Goal: Transaction & Acquisition: Obtain resource

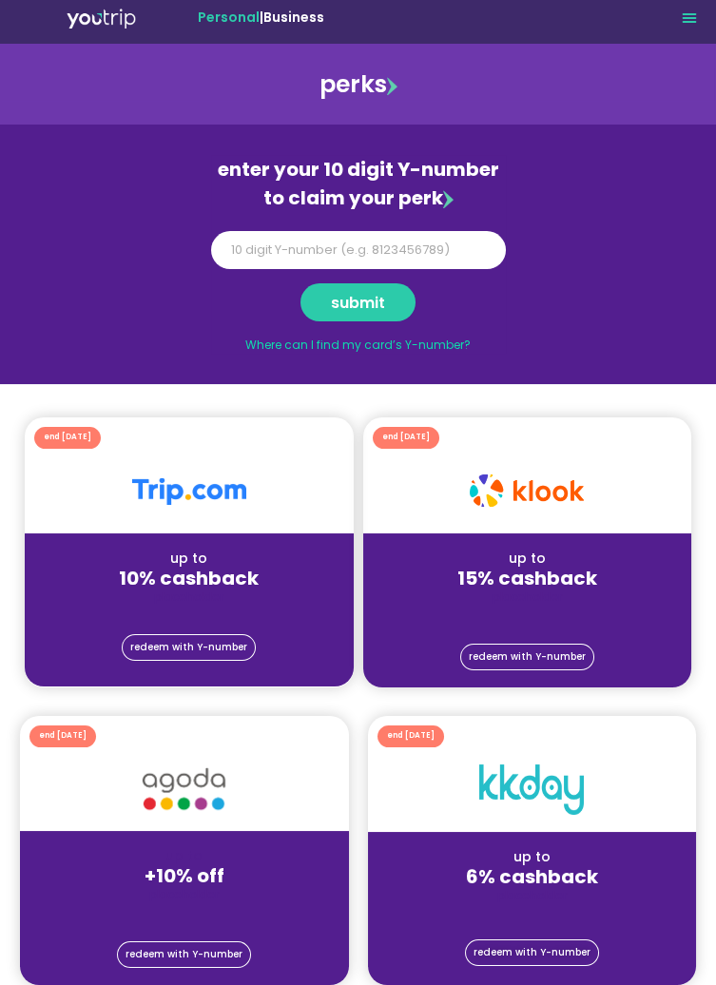
click at [622, 253] on section "enter your 10 digit Y-number to claim your perk Y Number submit Where can I fin…" at bounding box center [358, 253] width 716 height 259
click at [430, 343] on link "Where can I find my card’s Y-number?" at bounding box center [357, 344] width 225 height 16
click at [236, 264] on input "Y Number" at bounding box center [358, 250] width 295 height 38
type input "8115241670"
click at [383, 301] on span "submit" at bounding box center [358, 302] width 54 height 9
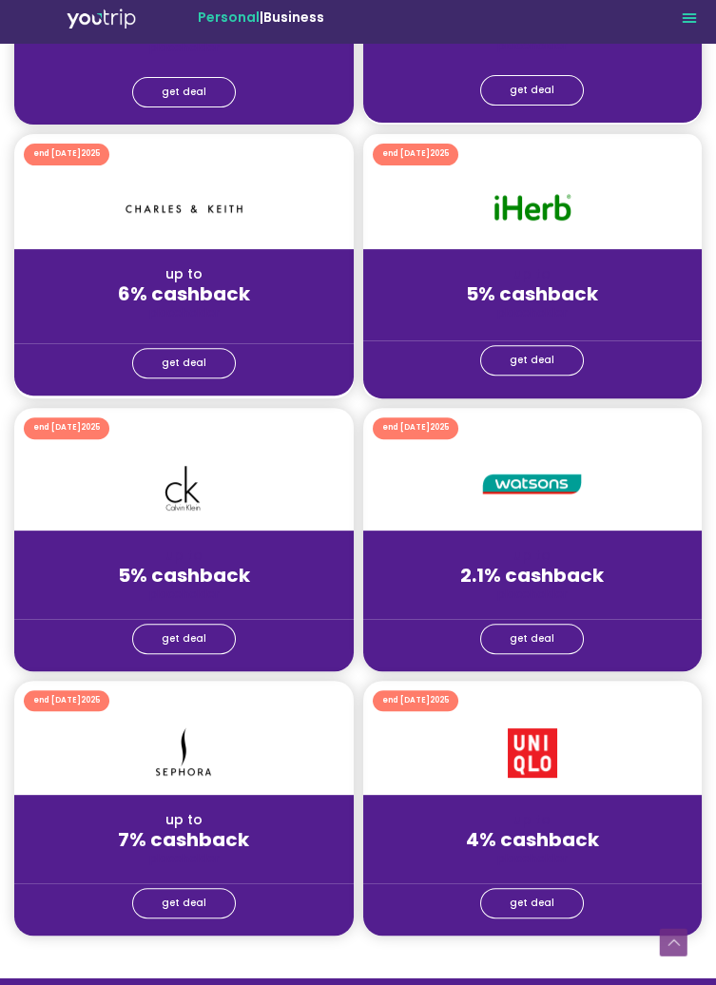
scroll to position [1334, 0]
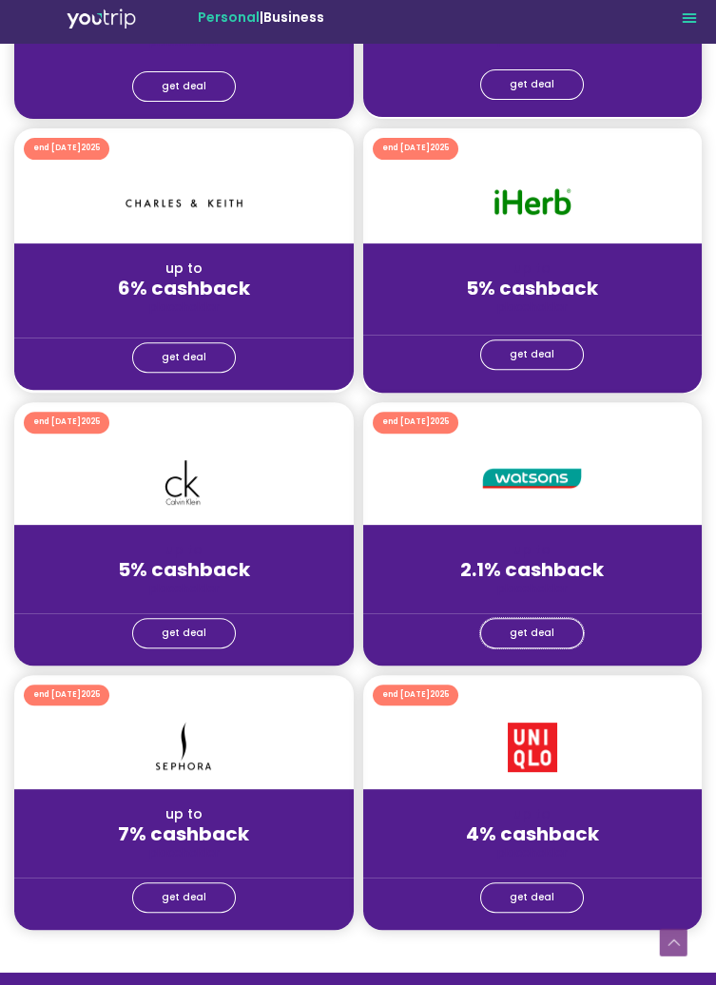
click at [540, 634] on span "get deal" at bounding box center [531, 633] width 45 height 10
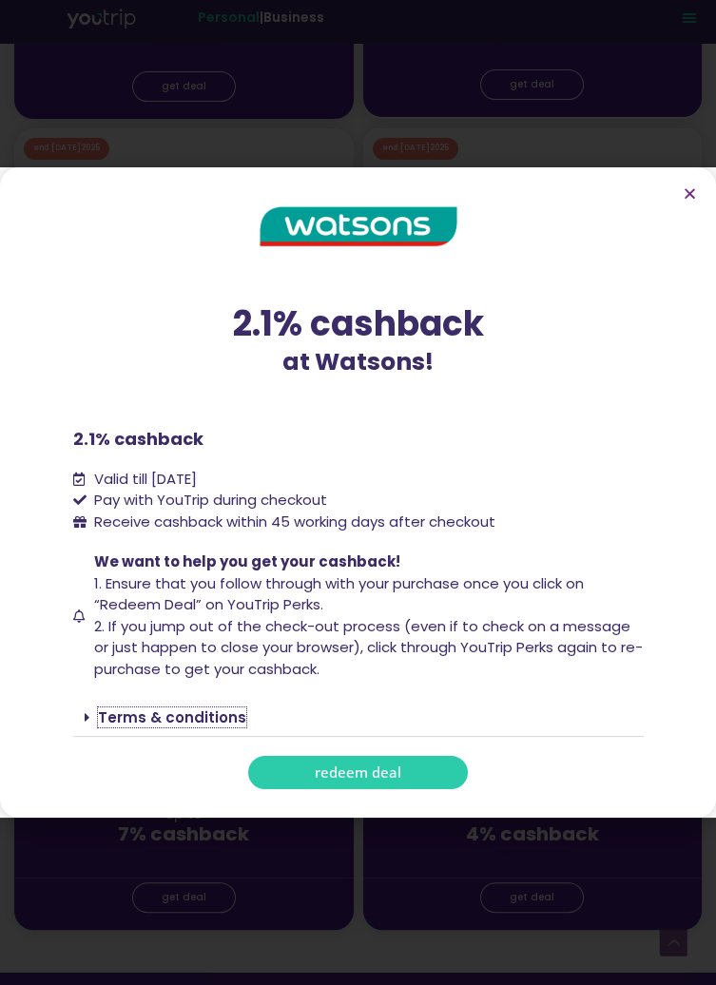
click at [98, 727] on link "Terms & conditions" at bounding box center [172, 717] width 148 height 20
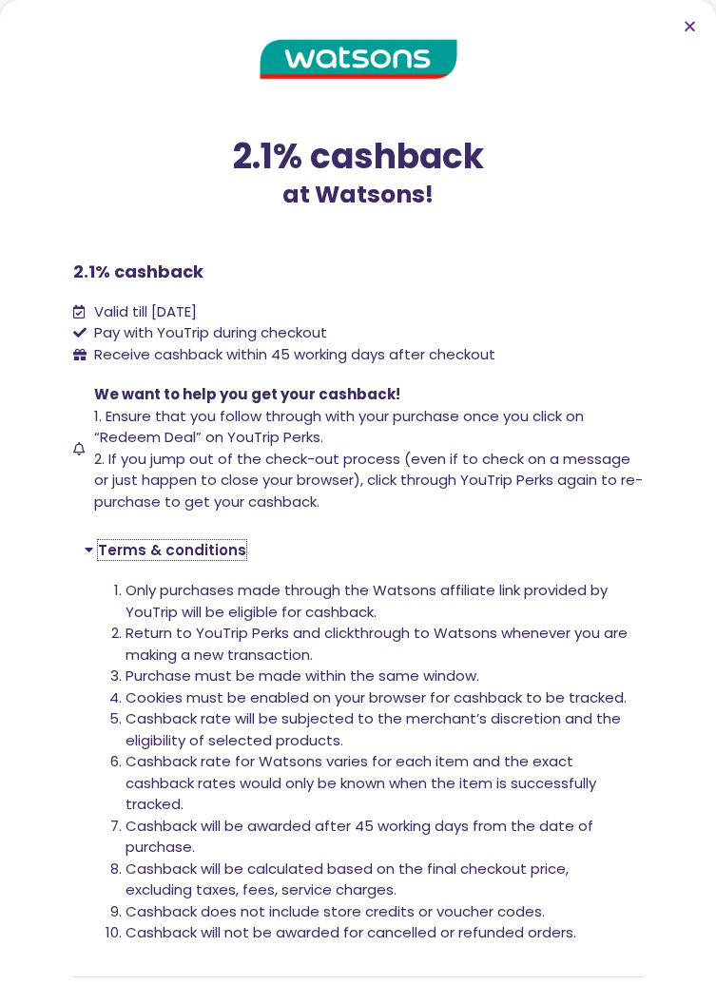
scroll to position [1770, 0]
click at [684, 33] on icon "Close" at bounding box center [689, 26] width 14 height 14
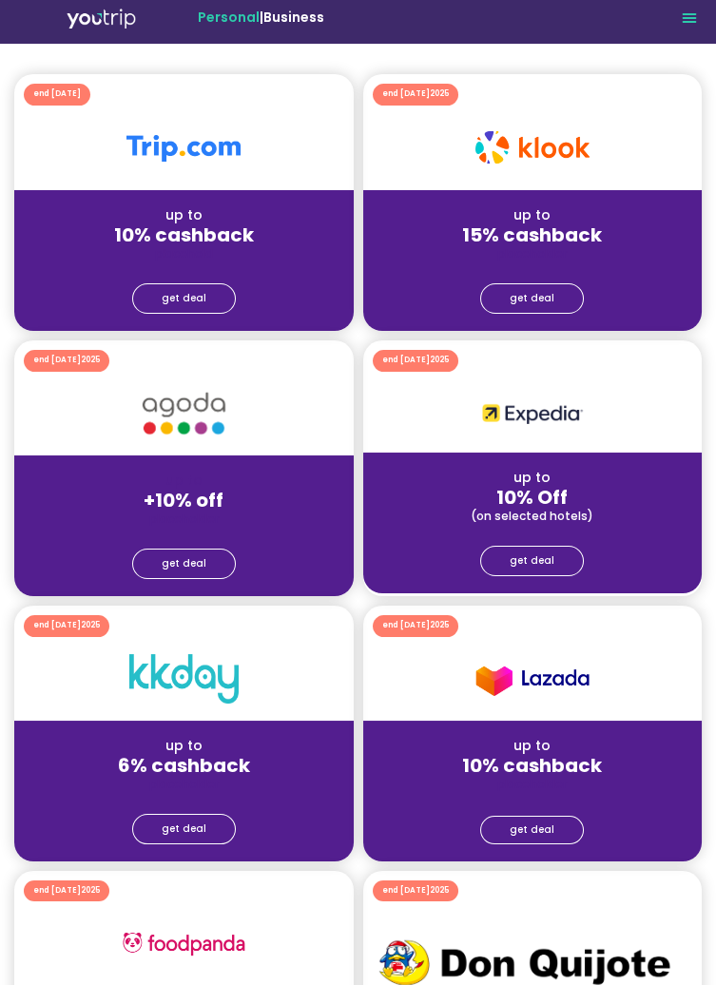
scroll to position [0, 0]
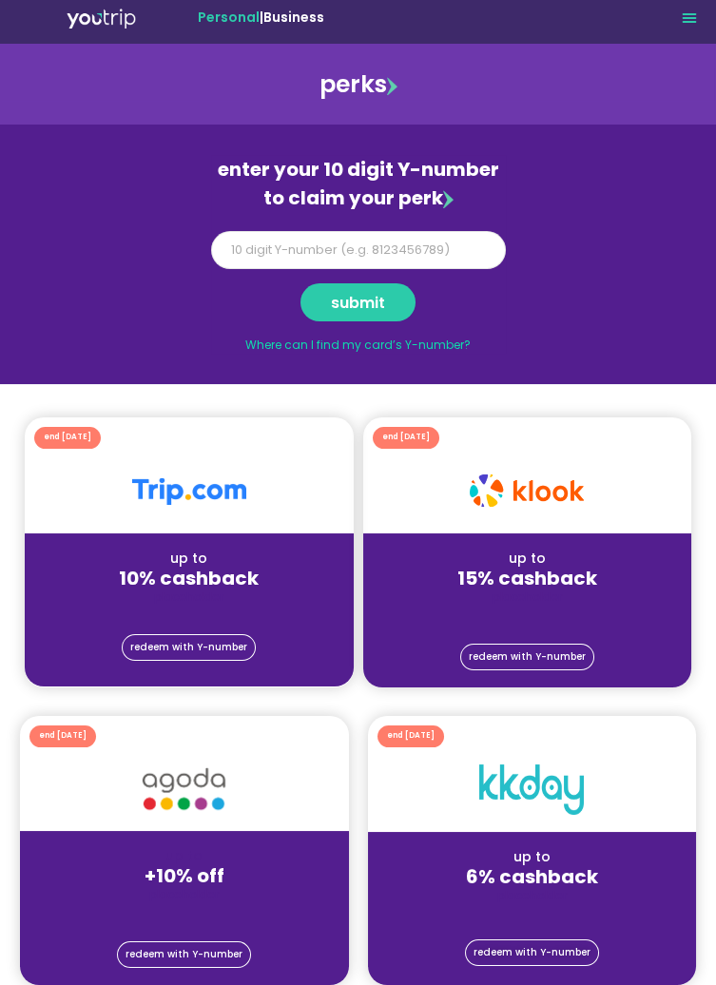
click at [446, 248] on input "Y Number" at bounding box center [358, 250] width 295 height 38
type input "8115241670"
click at [381, 301] on span "submit" at bounding box center [358, 302] width 54 height 9
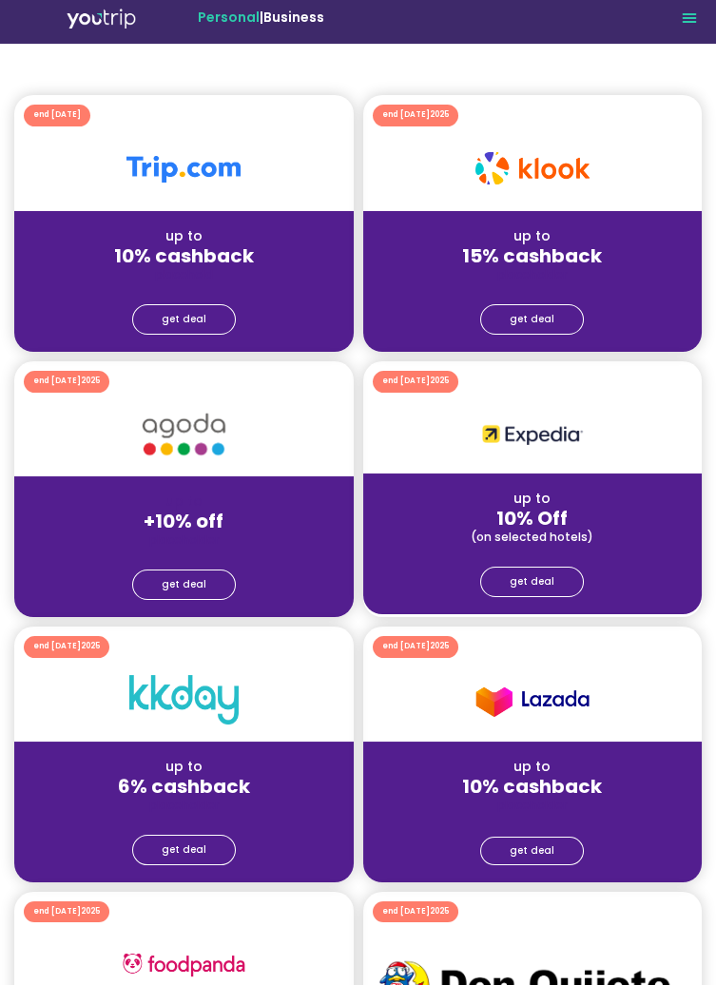
click at [691, 19] on icon "Menu Toggle" at bounding box center [688, 17] width 15 height 15
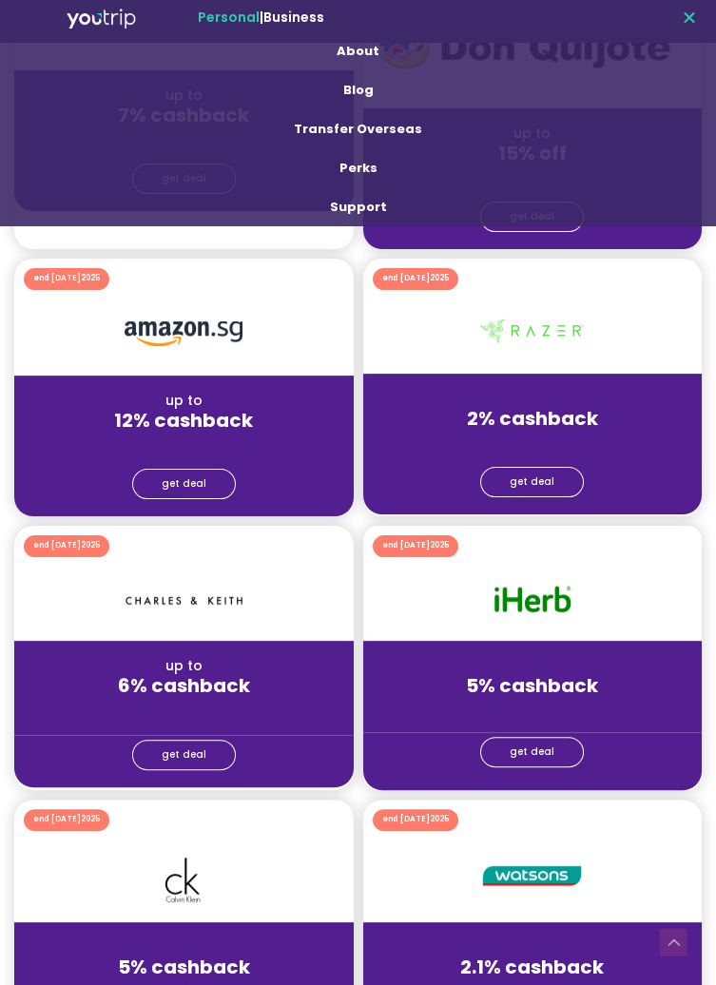
scroll to position [1028, 0]
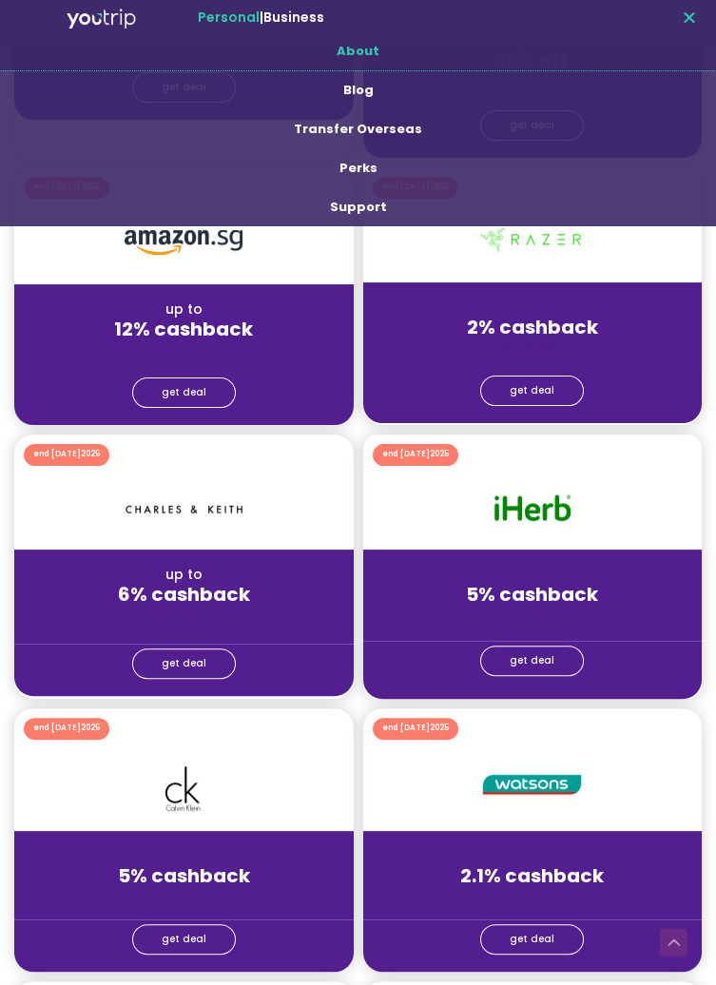
click at [365, 51] on link "About" at bounding box center [358, 50] width 716 height 39
